Goal: Task Accomplishment & Management: Use online tool/utility

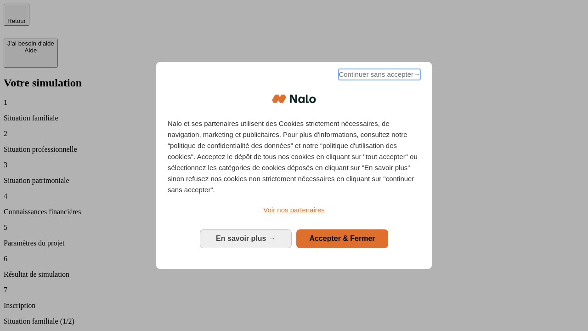
click at [378, 76] on span "Continuer sans accepter →" at bounding box center [379, 74] width 82 height 11
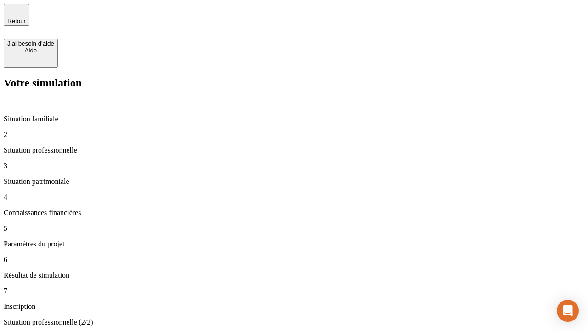
type input "30 000"
type input "40 000"
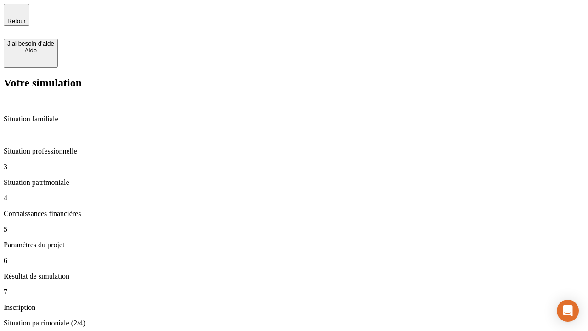
type input "1 100"
type input "20"
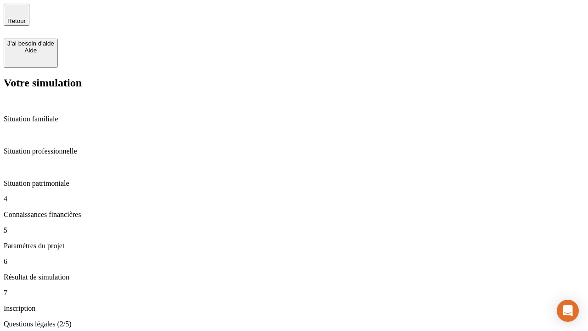
scroll to position [2, 0]
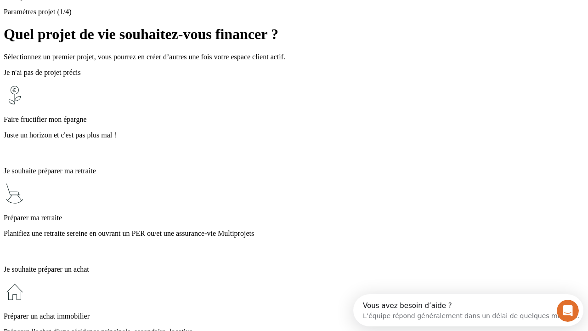
scroll to position [17, 0]
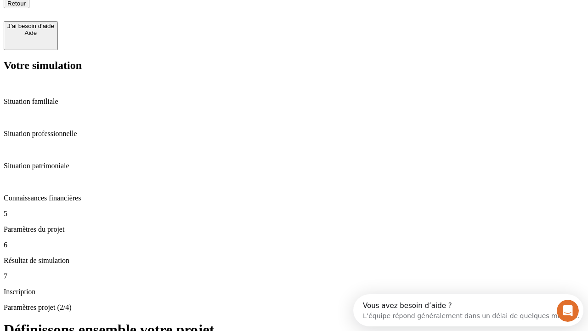
type input "40"
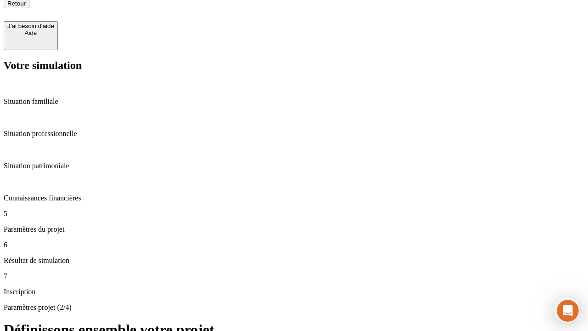
type input "50 000"
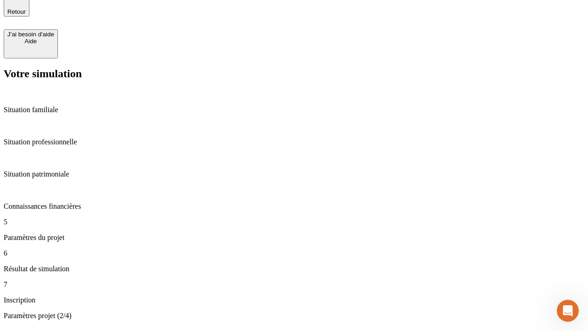
type input "640"
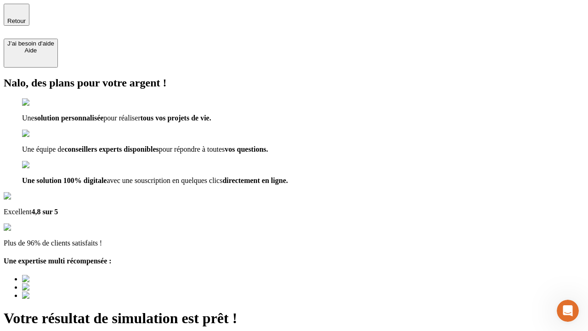
type input "[EMAIL_ADDRESS][DOMAIN_NAME]"
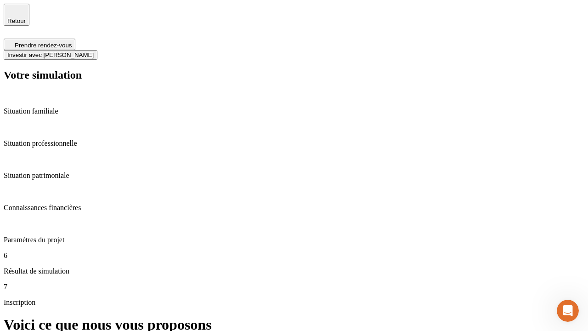
click at [94, 51] on span "Investir avec [PERSON_NAME]" at bounding box center [50, 54] width 86 height 7
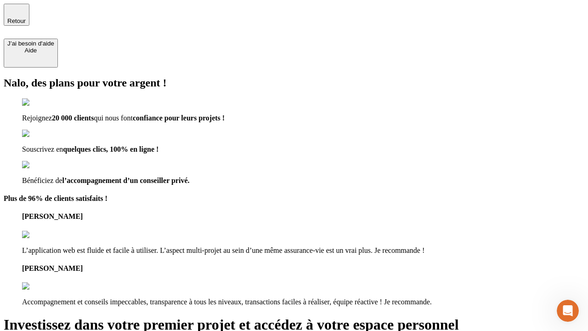
type input "[EMAIL_ADDRESS][DOMAIN_NAME]"
